Goal: Obtain resource: Download file/media

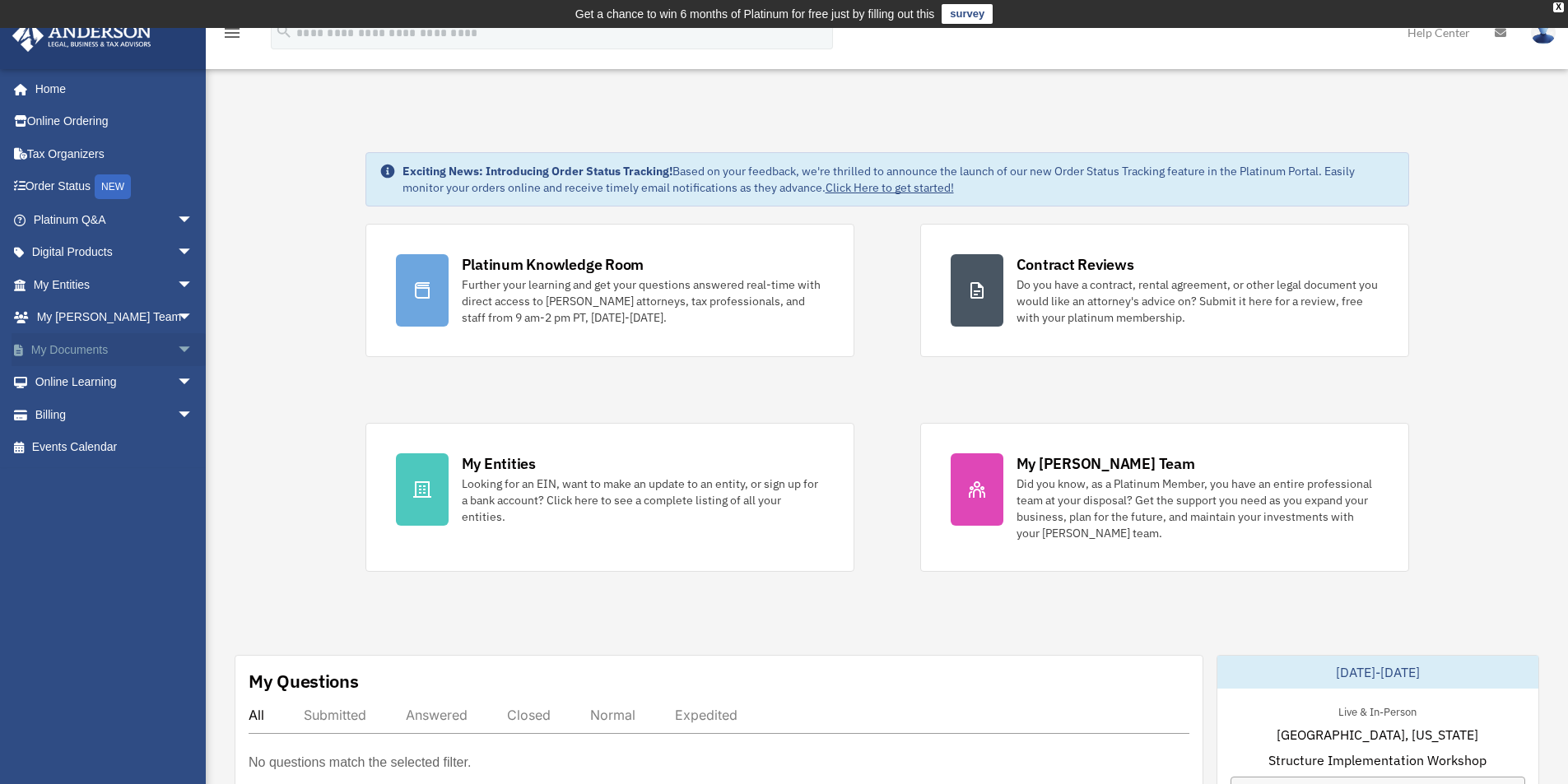
click at [89, 342] on link "My Documents arrow_drop_down" at bounding box center [115, 350] width 206 height 33
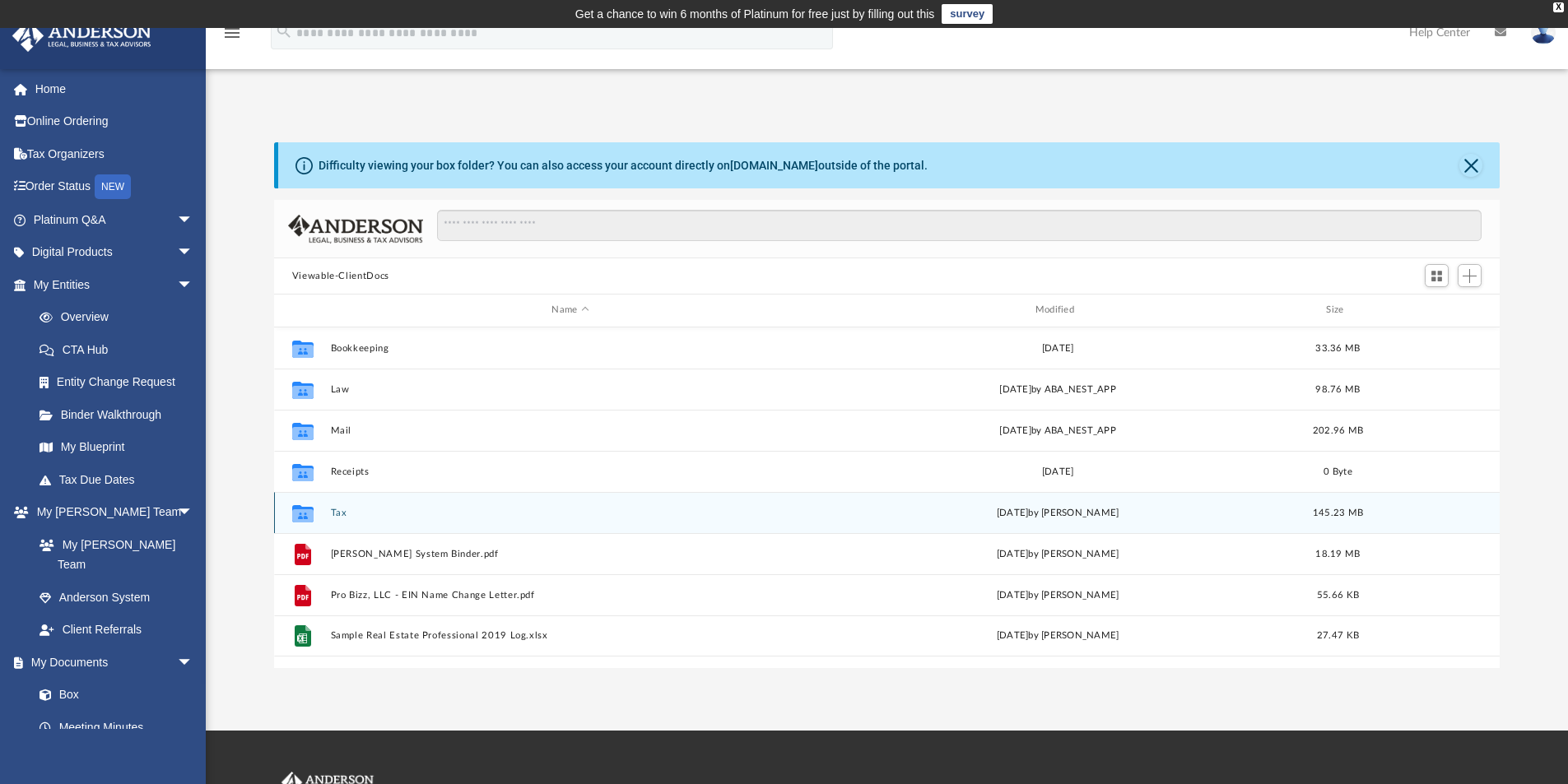
click at [334, 512] on button "Tax" at bounding box center [571, 513] width 480 height 11
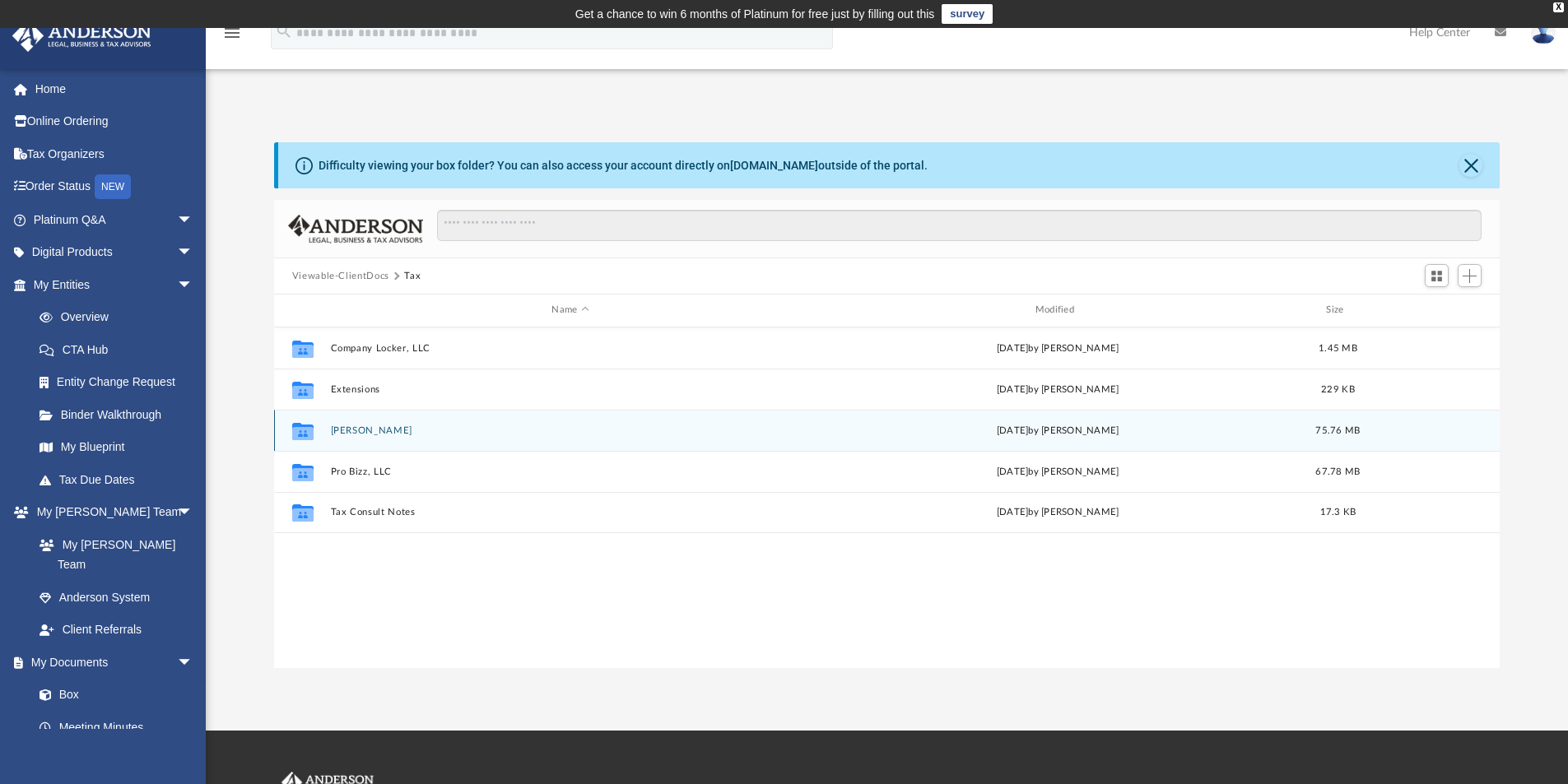
click at [365, 431] on button "[PERSON_NAME]" at bounding box center [571, 431] width 480 height 11
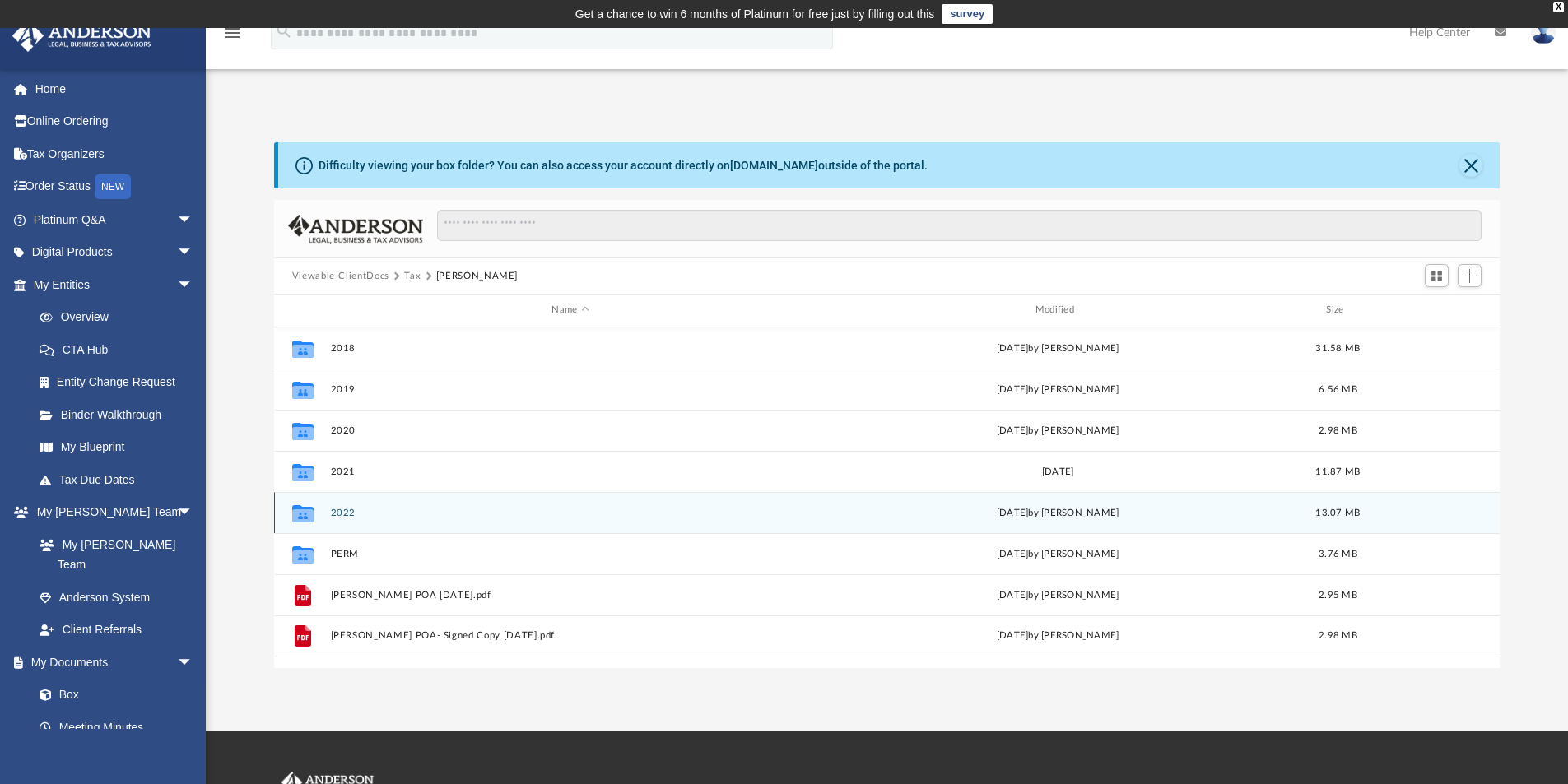
click at [344, 512] on button "2022" at bounding box center [571, 513] width 480 height 11
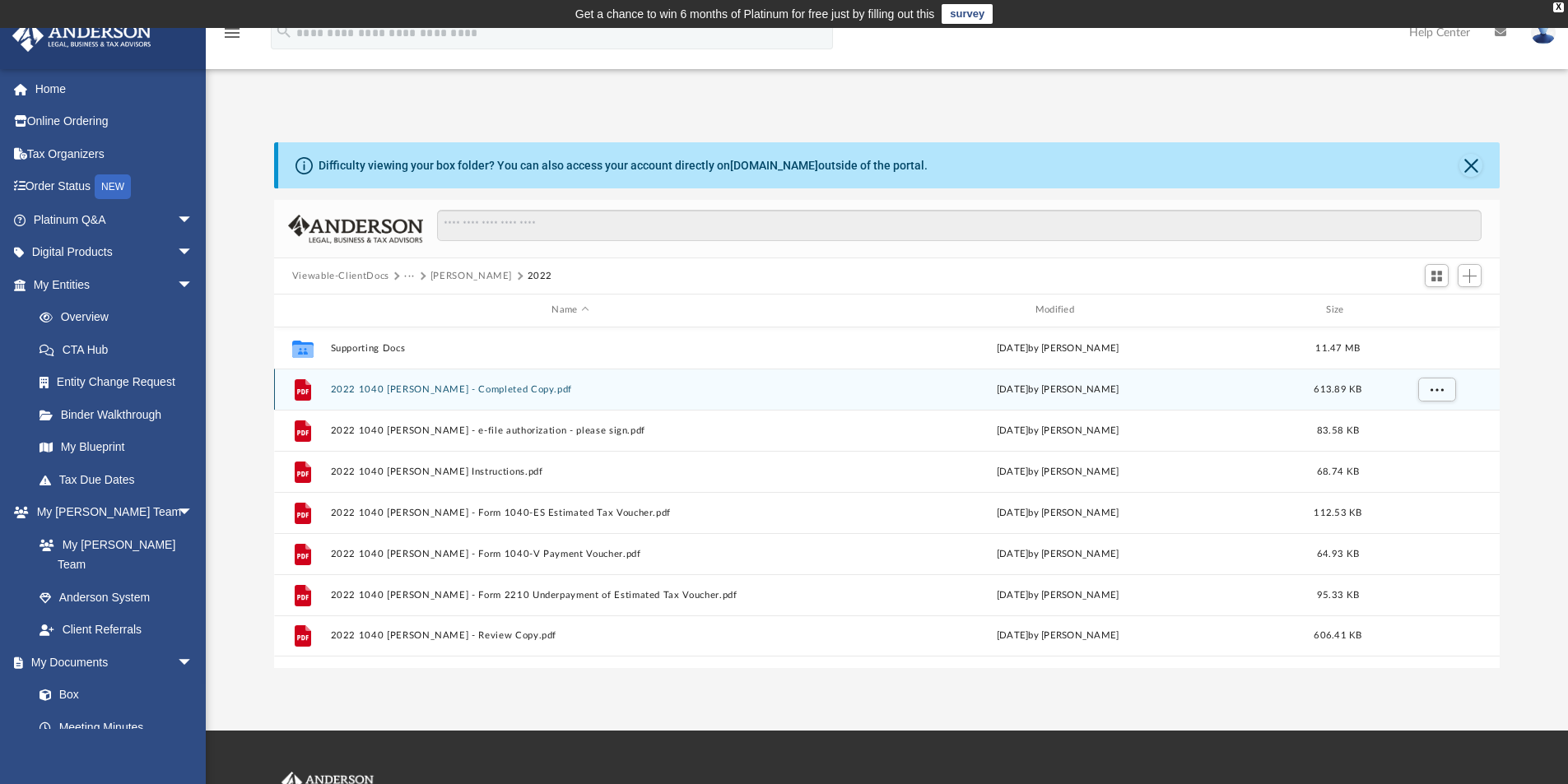
click at [429, 391] on button "2022 1040 McDivitt, Shaun - Completed Copy.pdf" at bounding box center [571, 390] width 480 height 11
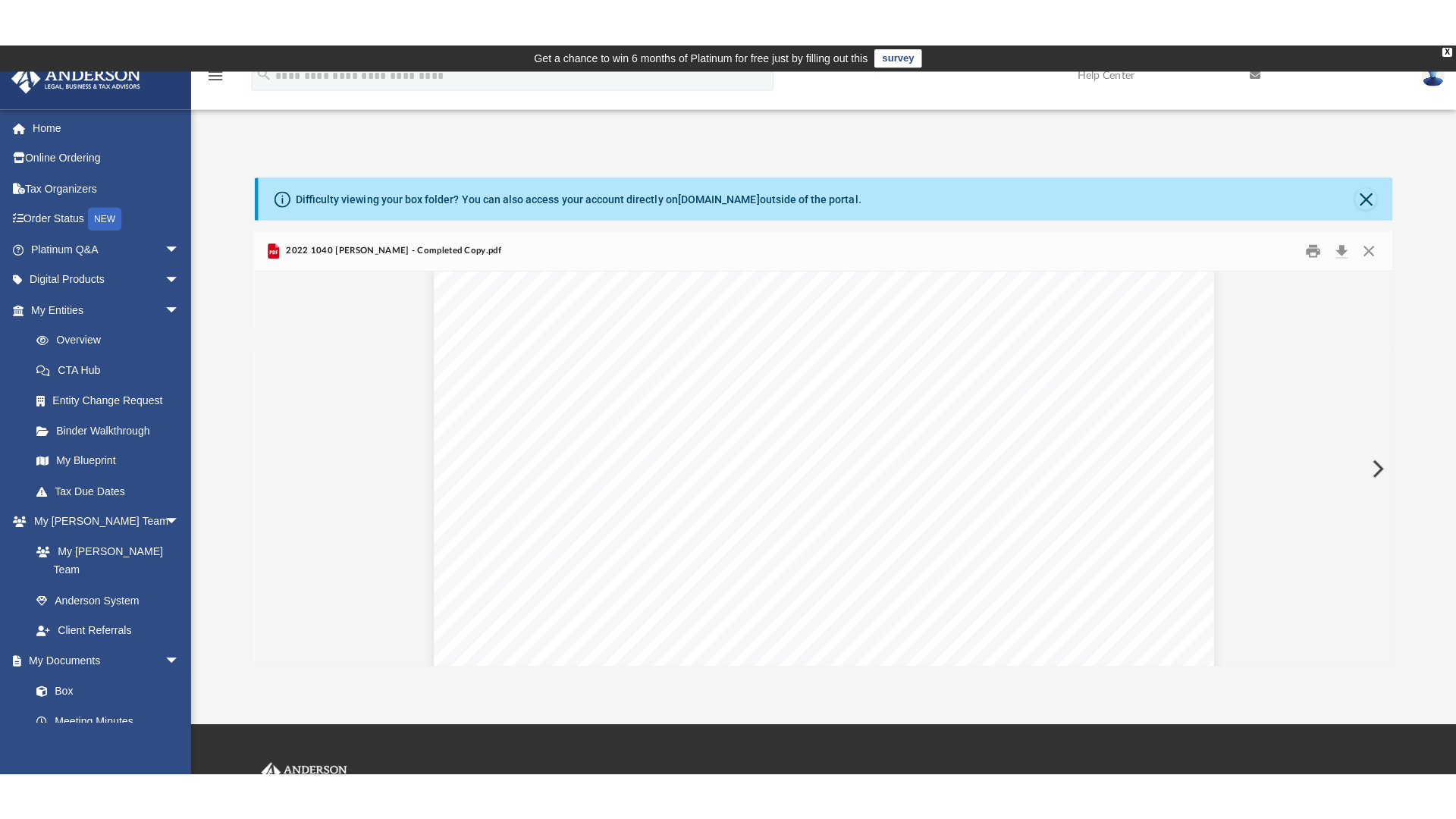
scroll to position [4093, 0]
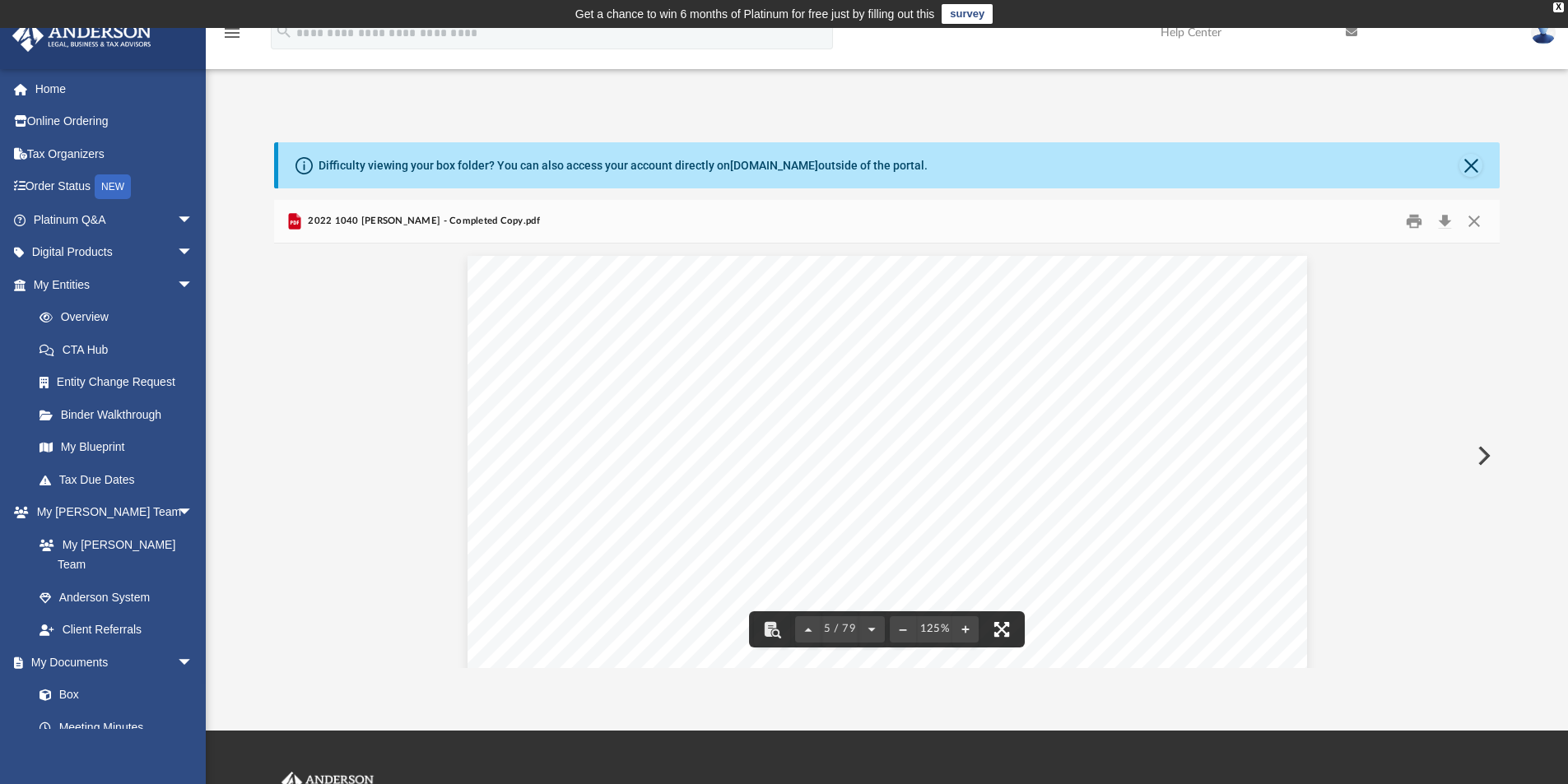
click at [1003, 630] on button "File preview" at bounding box center [1002, 630] width 37 height 37
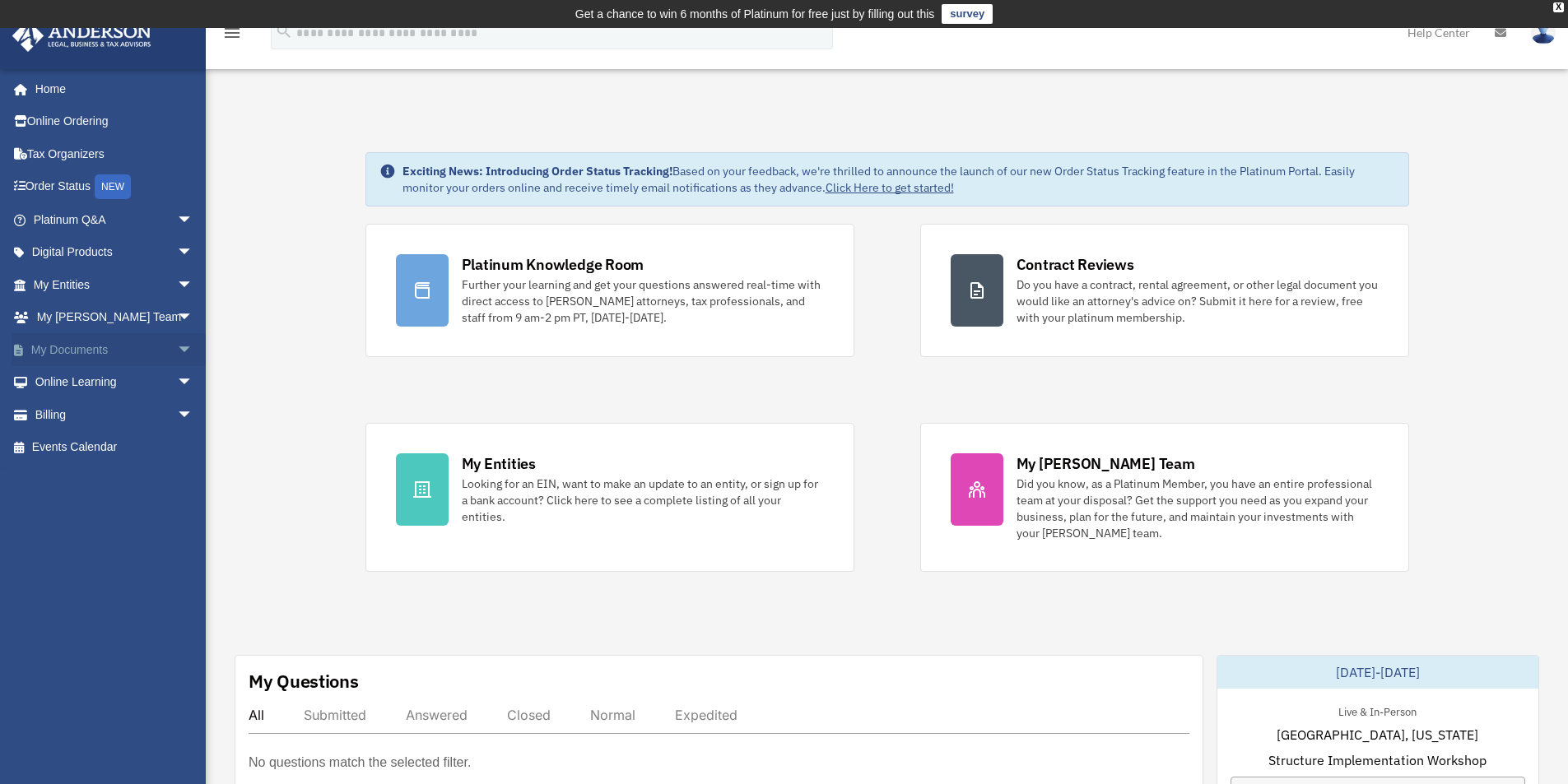
click at [79, 349] on link "My Documents arrow_drop_down" at bounding box center [115, 350] width 206 height 33
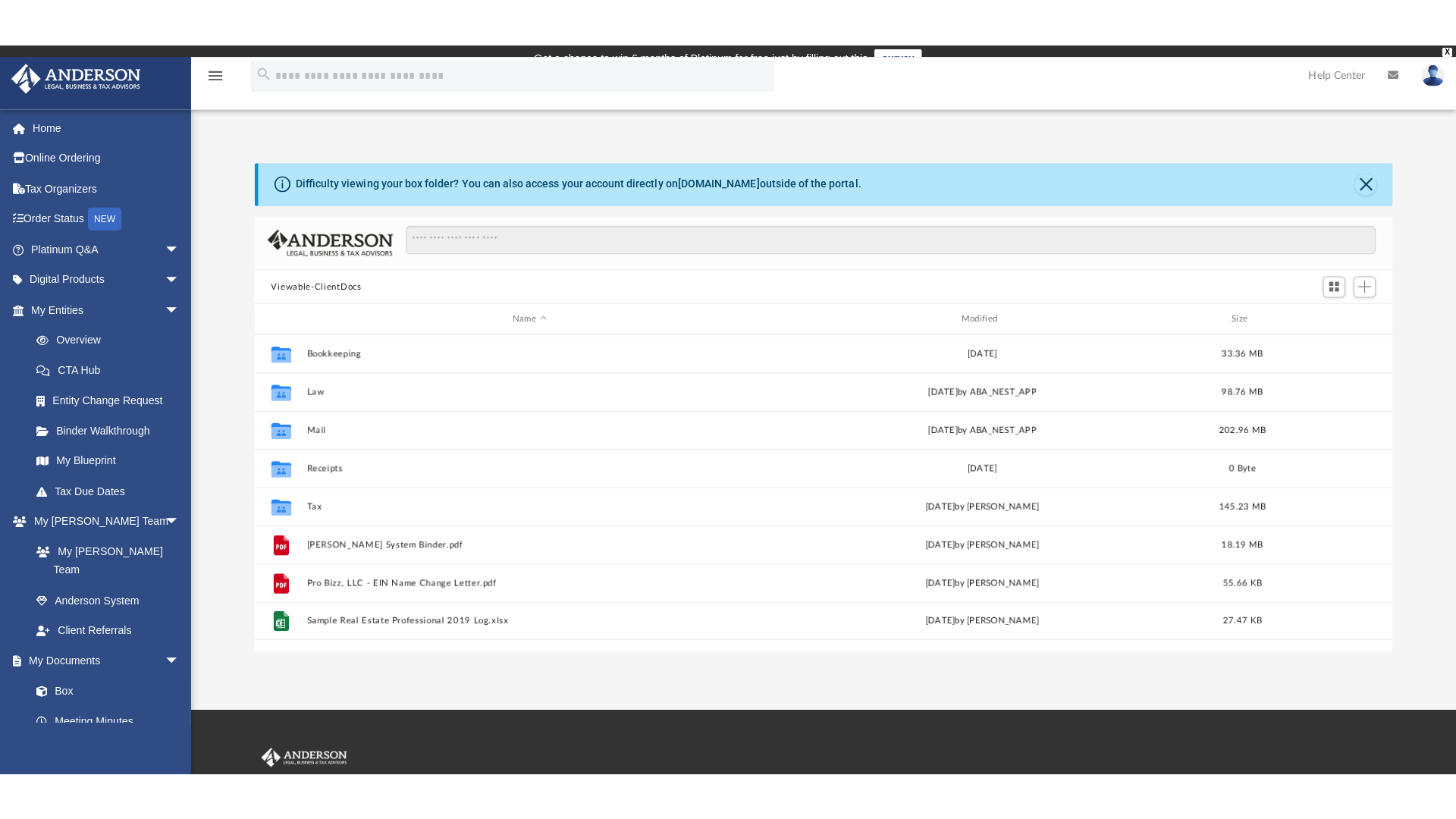
scroll to position [334, 1118]
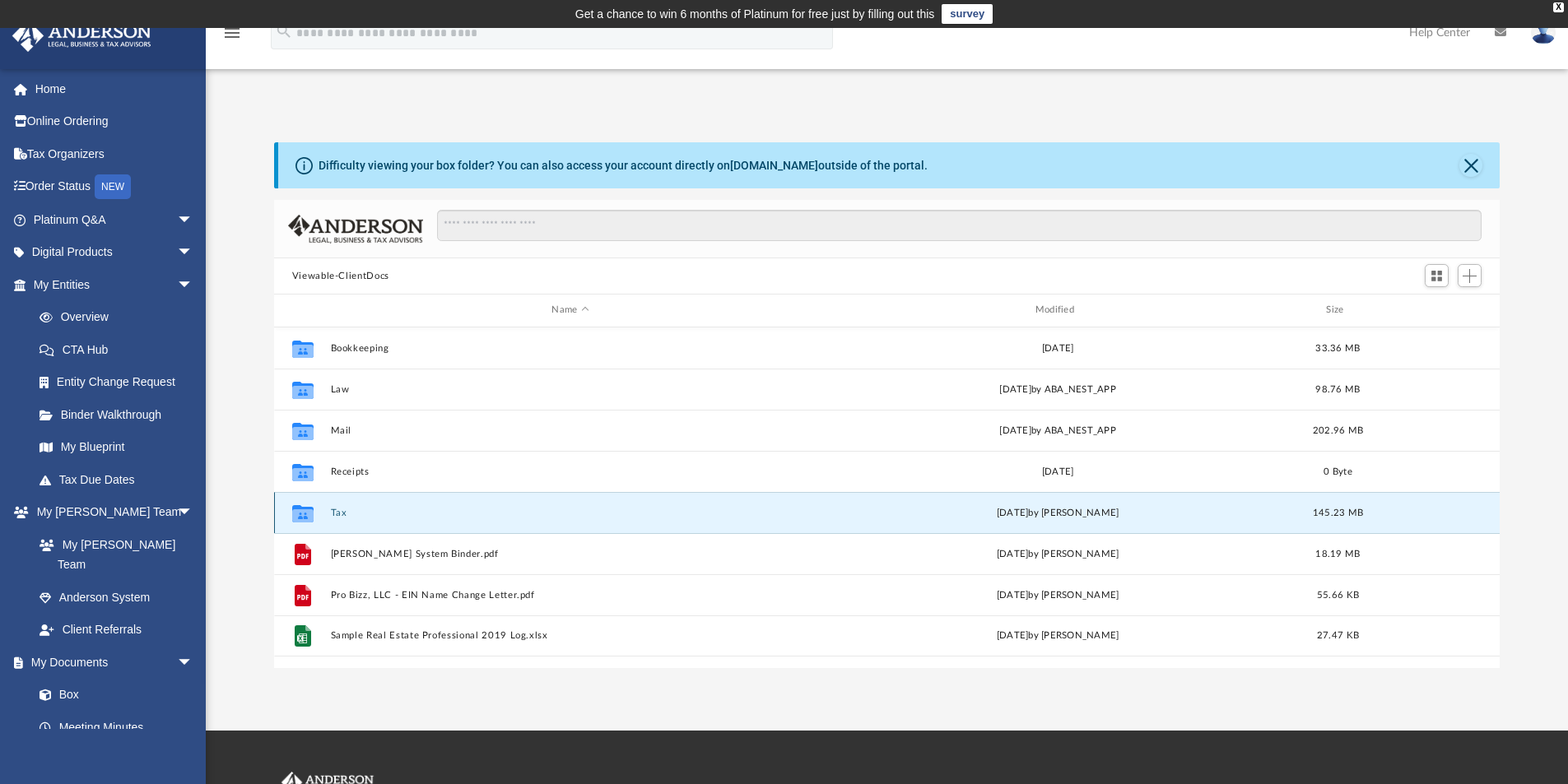
click at [337, 513] on button "Tax" at bounding box center [571, 513] width 480 height 11
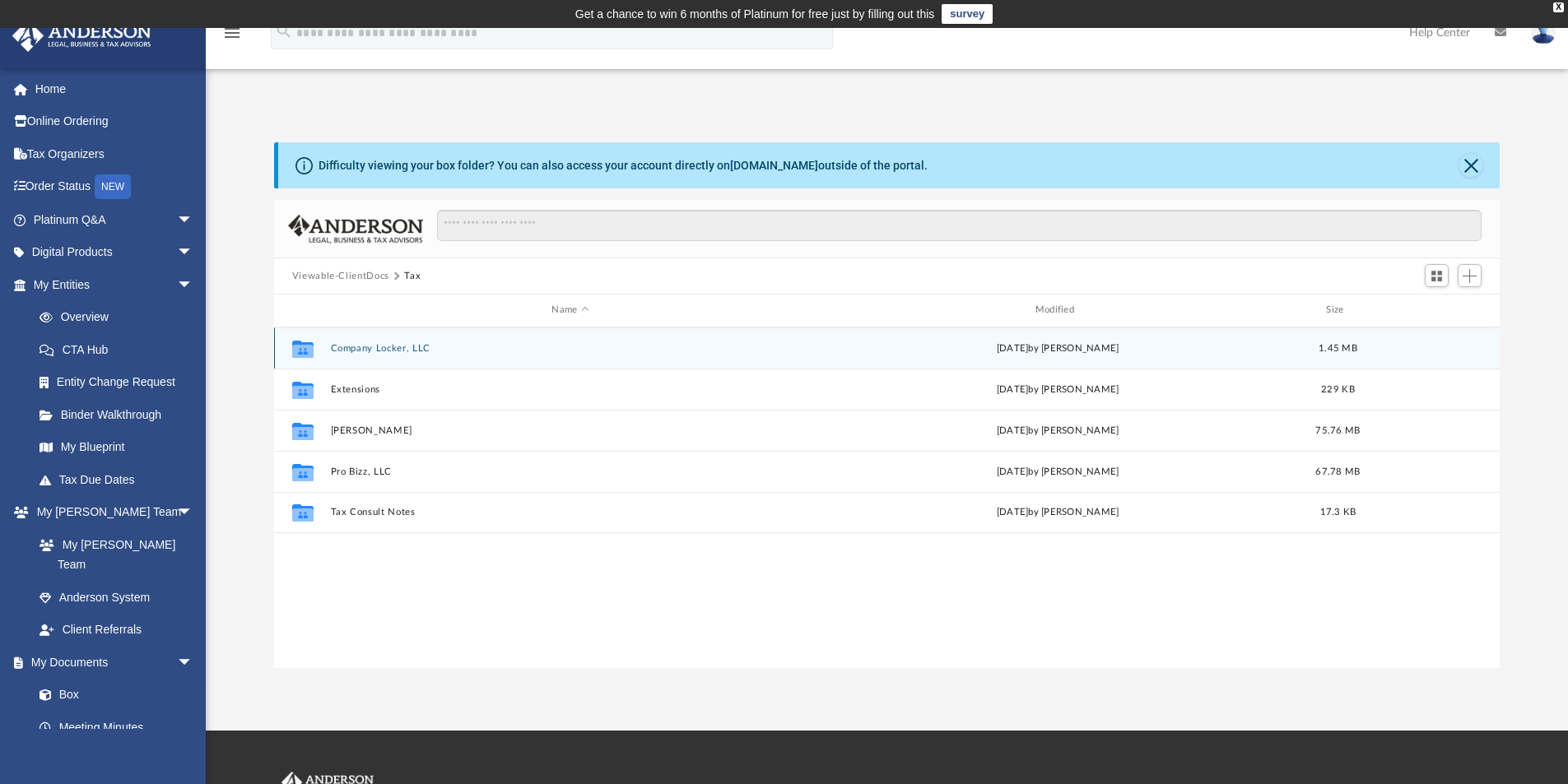
click at [363, 347] on button "Company Locker, LLC" at bounding box center [571, 349] width 480 height 11
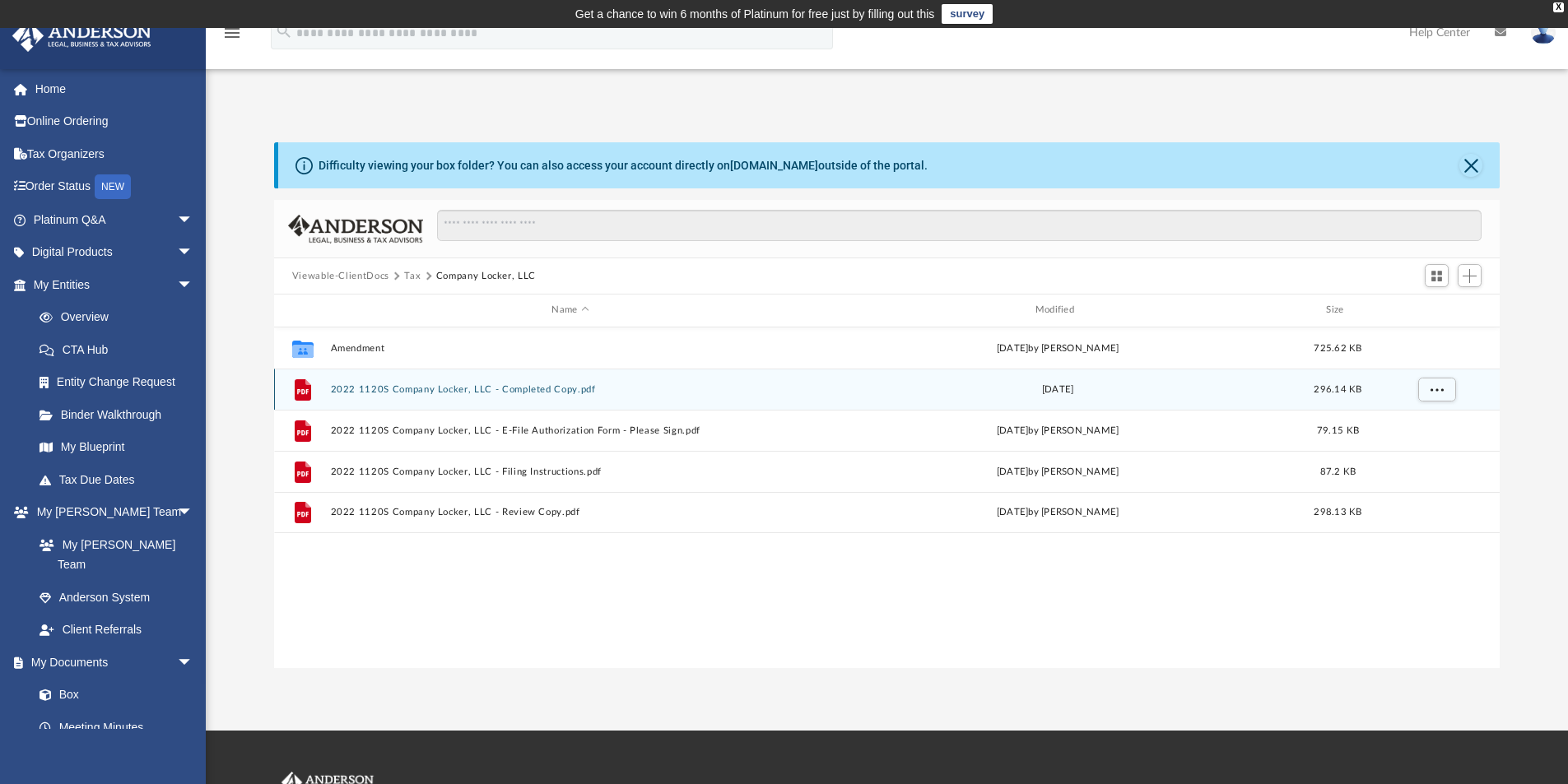
click at [414, 391] on button "2022 1120S Company Locker, LLC - Completed Copy.pdf" at bounding box center [571, 390] width 480 height 11
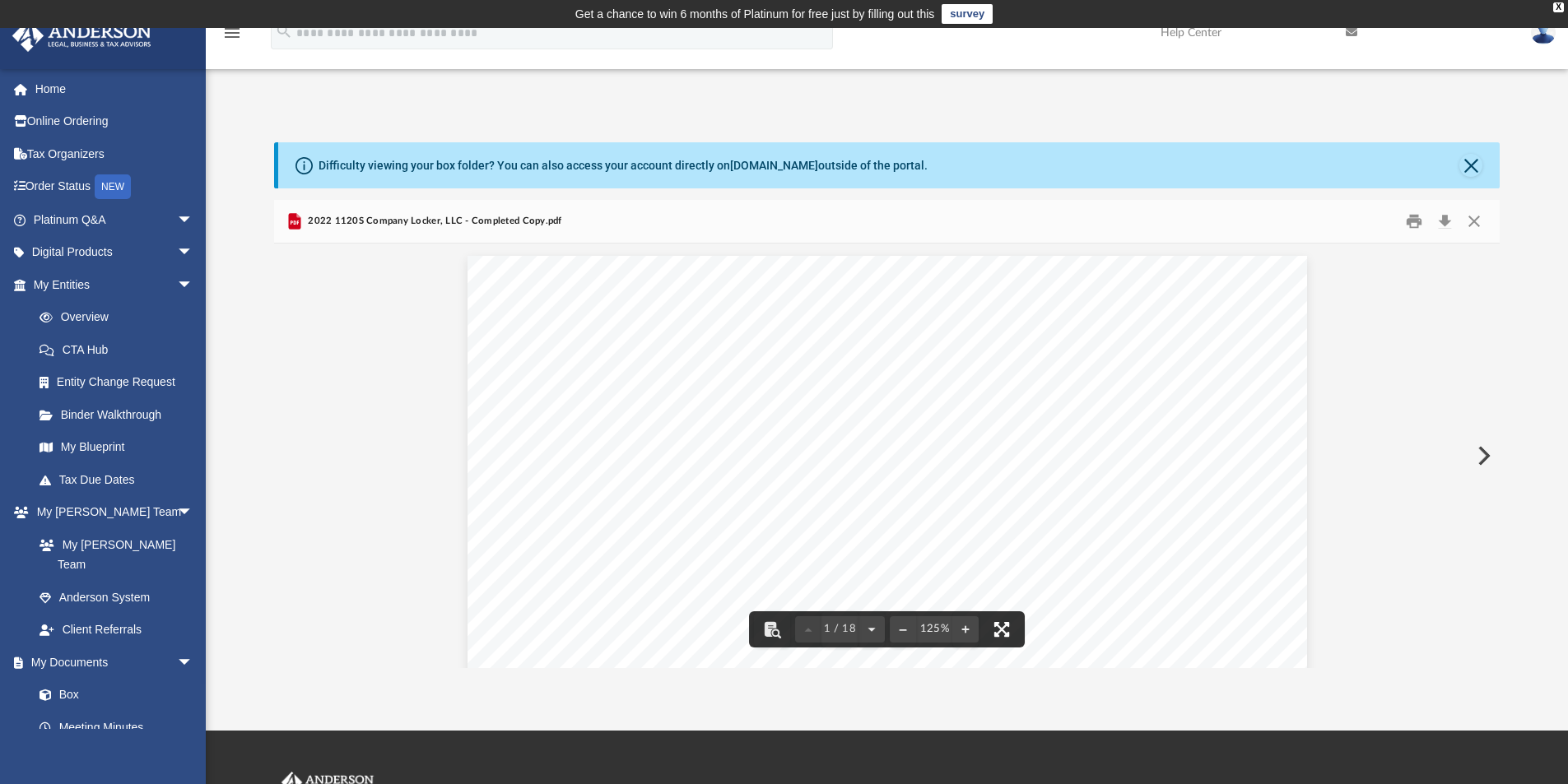
click at [1008, 625] on button "File preview" at bounding box center [1002, 630] width 37 height 37
click at [1475, 163] on button "Close" at bounding box center [1470, 165] width 23 height 23
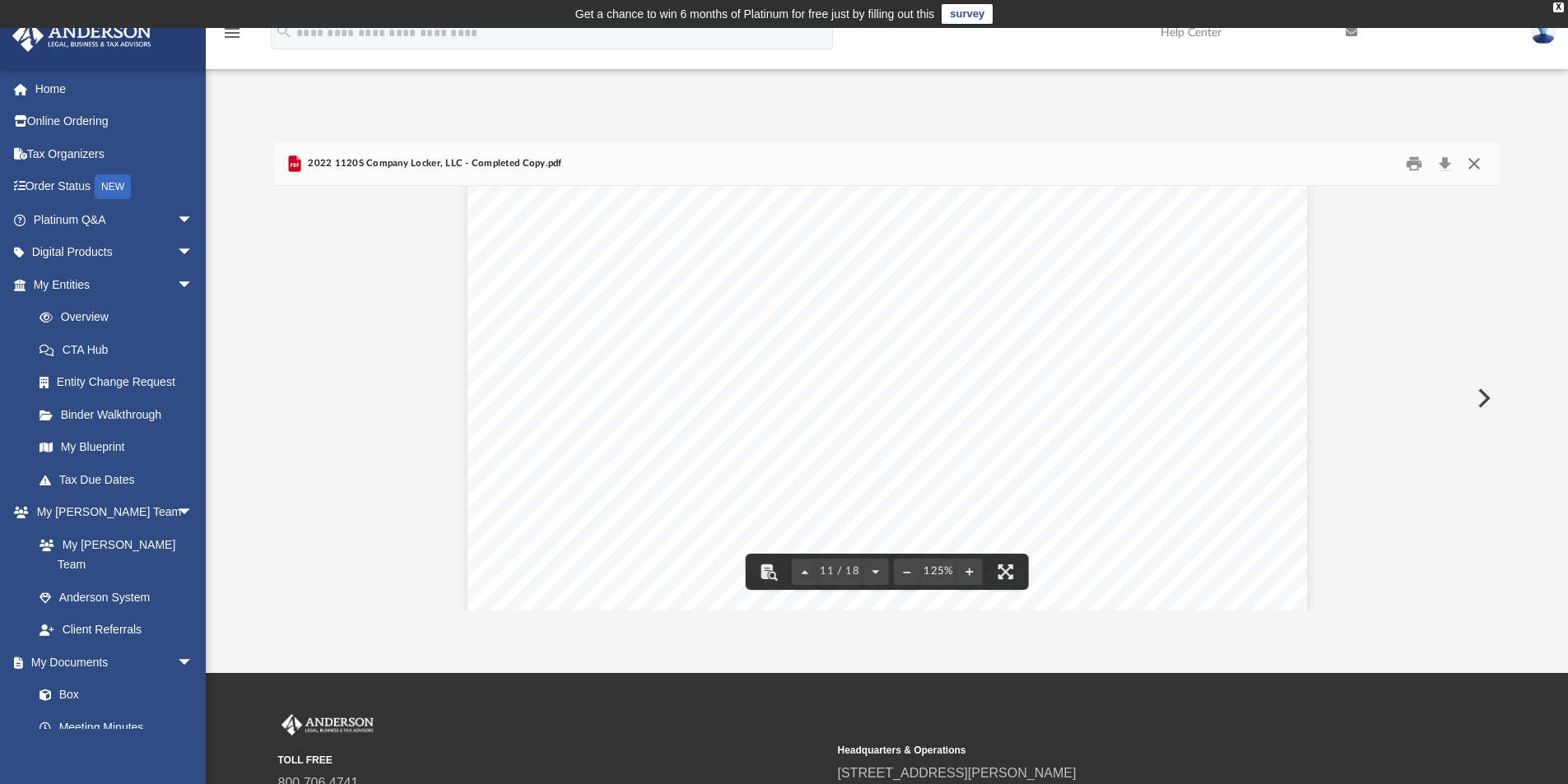
click at [1476, 162] on button "Close" at bounding box center [1474, 164] width 29 height 26
